Goal: Navigation & Orientation: Find specific page/section

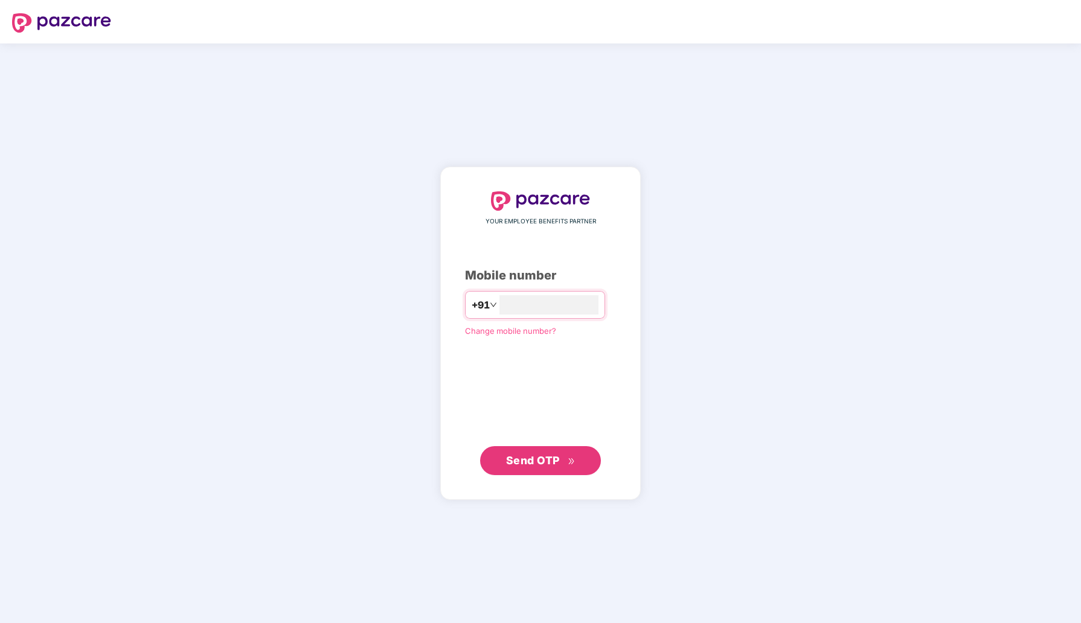
type input "**********"
click at [526, 463] on span "Send OTP" at bounding box center [533, 460] width 54 height 13
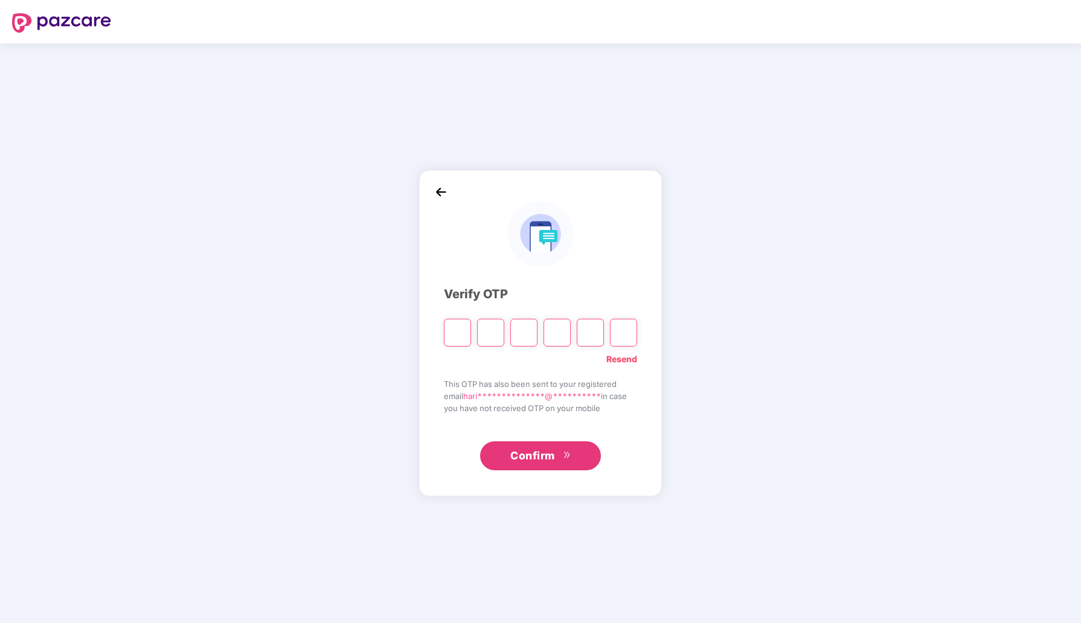
type input "*"
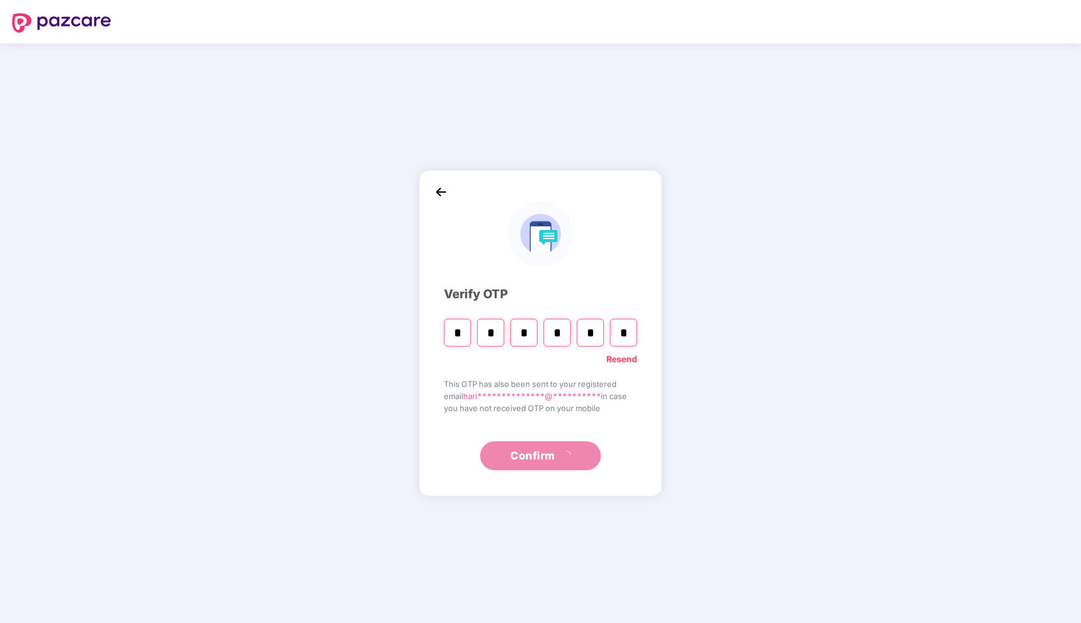
type input "*"
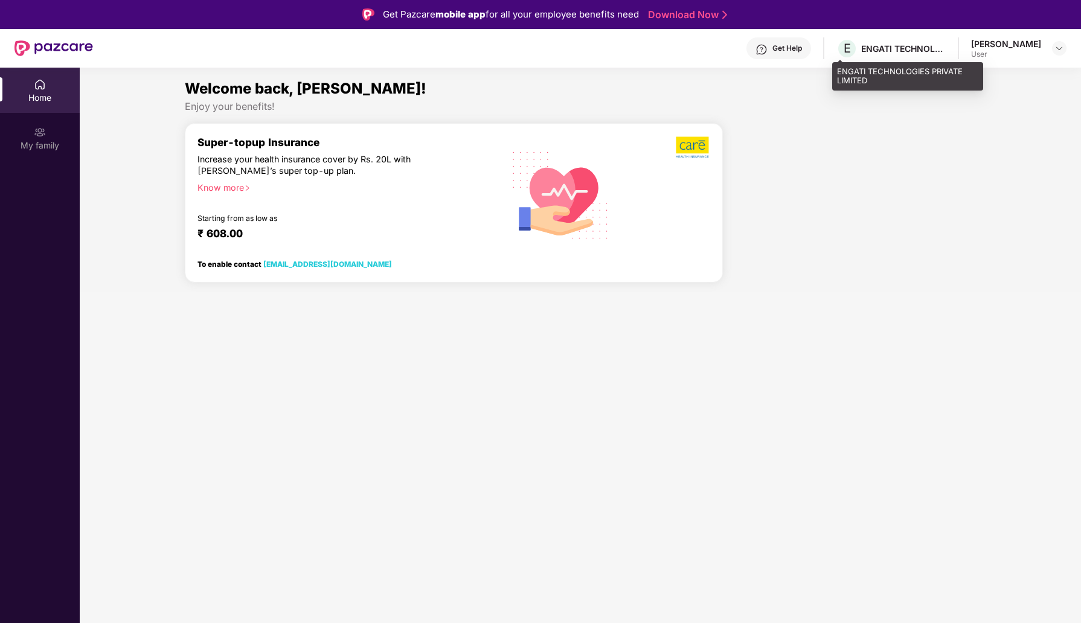
click at [896, 46] on div "ENGATI TECHNOLOGIES PRIVATE LIMITED" at bounding box center [903, 48] width 85 height 11
click at [1002, 54] on div "User" at bounding box center [1006, 54] width 70 height 10
click at [1059, 47] on img at bounding box center [1059, 48] width 10 height 10
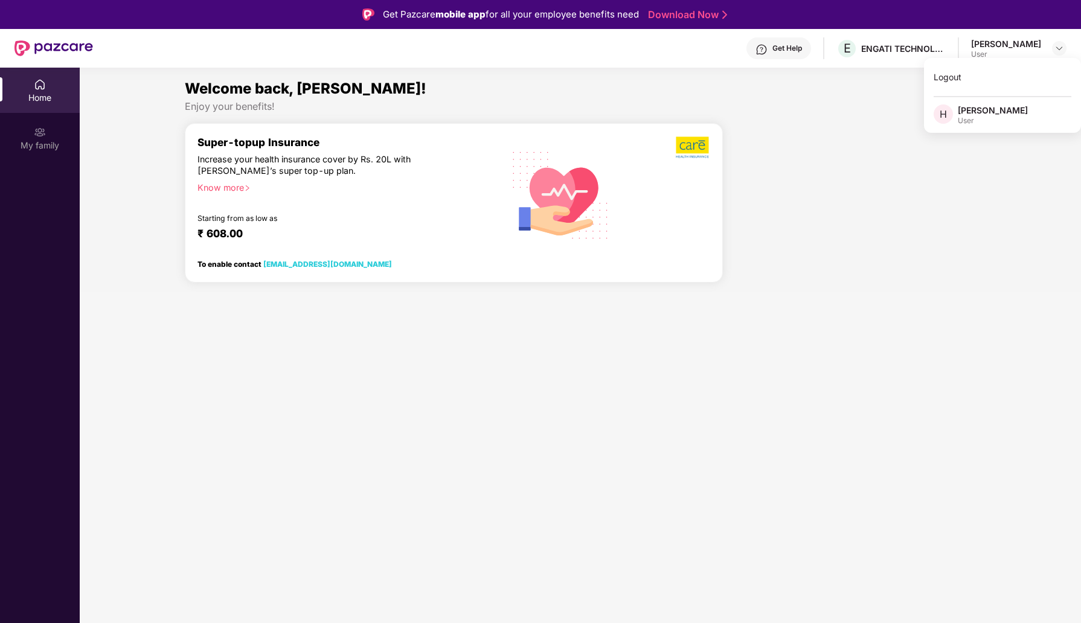
click at [985, 113] on div "[PERSON_NAME]" at bounding box center [992, 109] width 70 height 11
click at [239, 188] on div "Know more" at bounding box center [343, 186] width 292 height 8
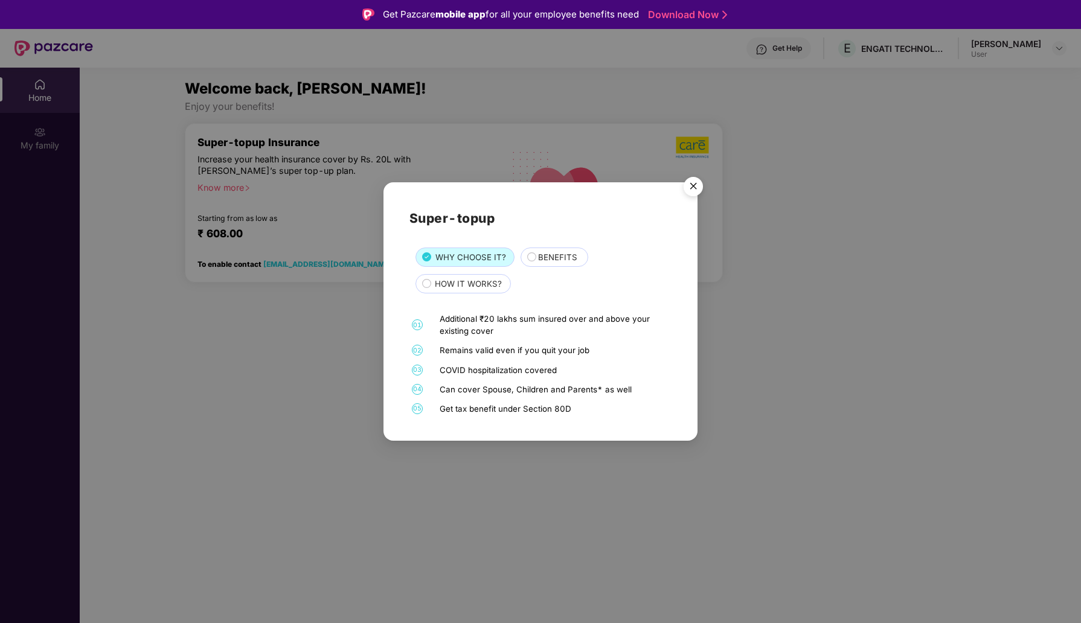
click at [688, 187] on img "Close" at bounding box center [693, 188] width 34 height 34
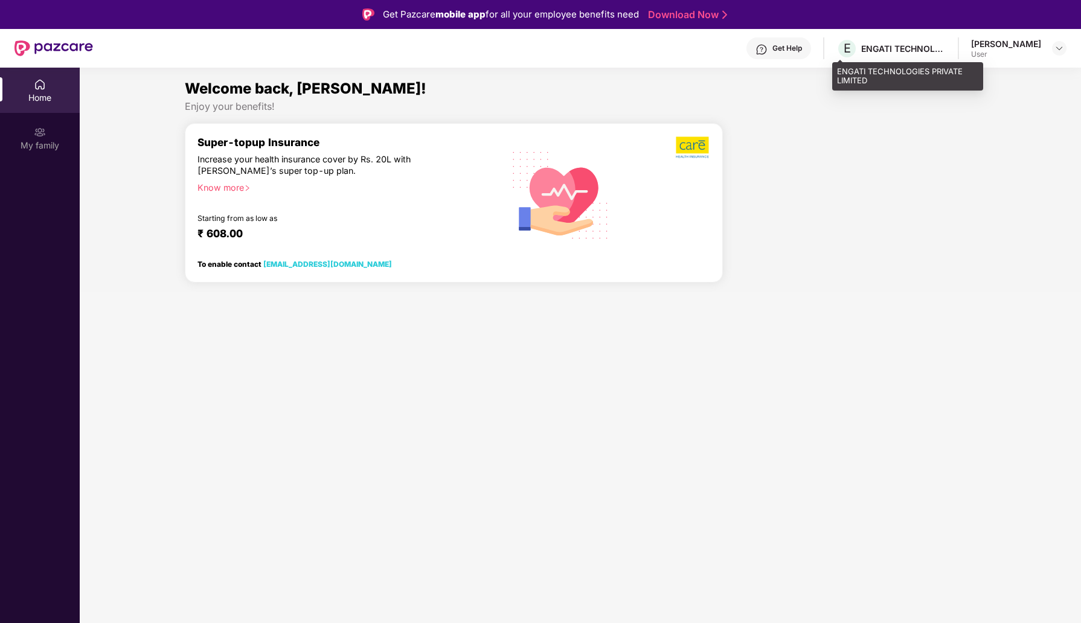
click at [872, 43] on div "ENGATI TECHNOLOGIES PRIVATE LIMITED" at bounding box center [903, 48] width 85 height 11
click at [1010, 49] on div "User" at bounding box center [1006, 54] width 70 height 10
click at [1059, 49] on img at bounding box center [1059, 48] width 10 height 10
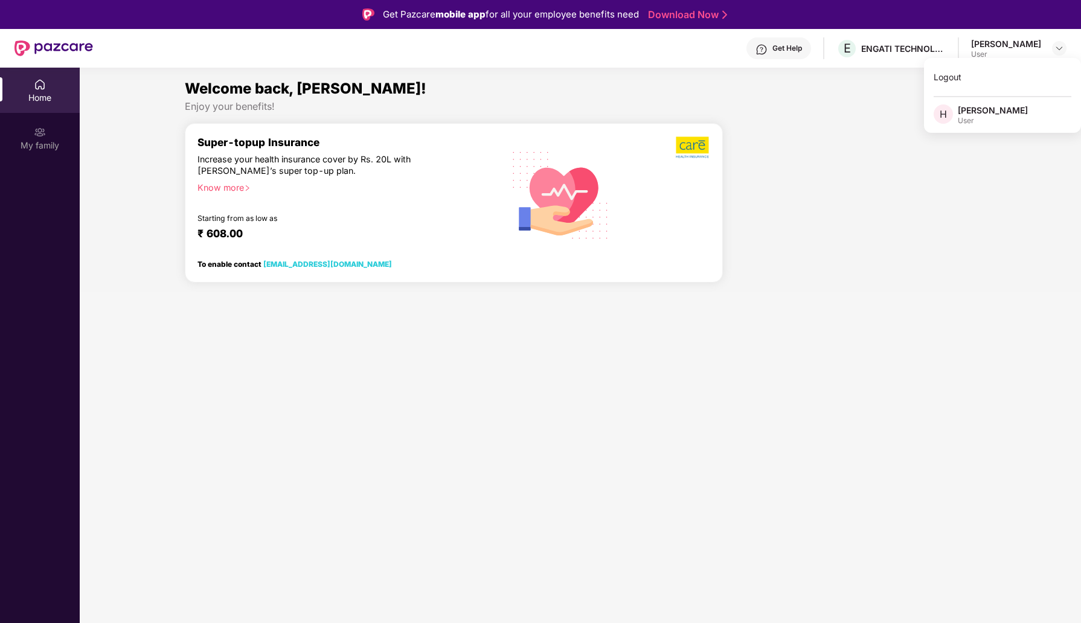
click at [965, 123] on div "User" at bounding box center [992, 121] width 70 height 10
click at [391, 255] on div "To enable contact [EMAIL_ADDRESS][DOMAIN_NAME]" at bounding box center [320, 262] width 246 height 16
click at [1014, 48] on div "[PERSON_NAME]" at bounding box center [1006, 43] width 70 height 11
click at [1053, 46] on div at bounding box center [1059, 48] width 14 height 14
